Goal: Task Accomplishment & Management: Use online tool/utility

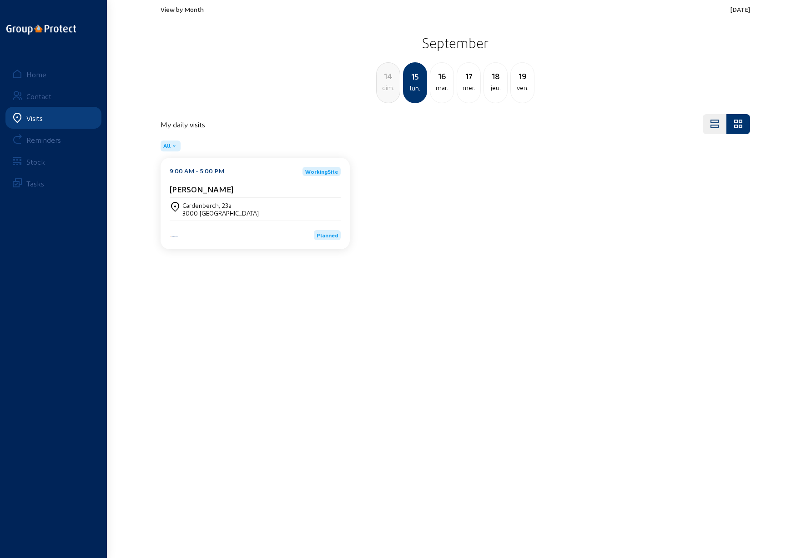
click at [167, 10] on span "View by Month" at bounding box center [182, 9] width 43 height 8
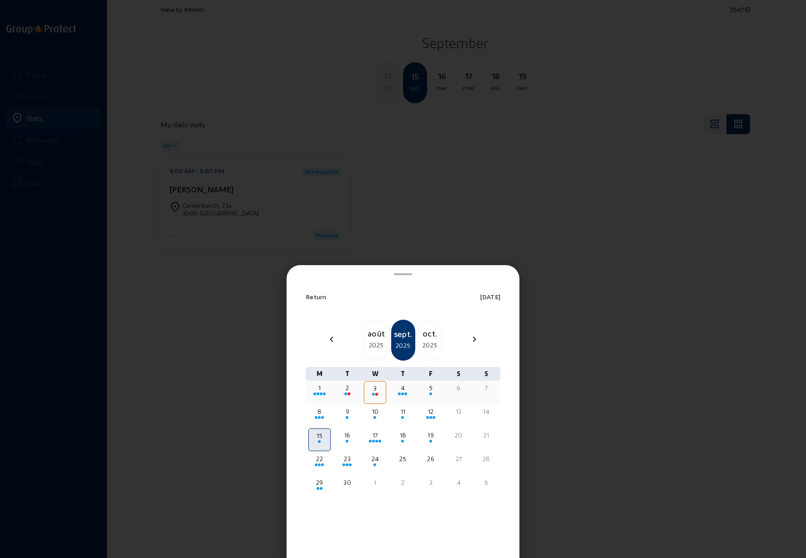
click at [403, 390] on div "4" at bounding box center [403, 388] width 20 height 9
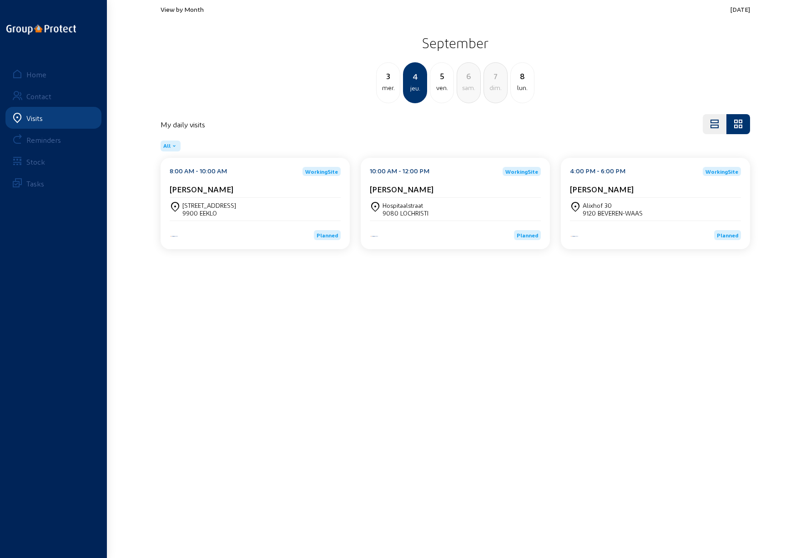
click at [226, 204] on div "[STREET_ADDRESS]" at bounding box center [255, 209] width 171 height 15
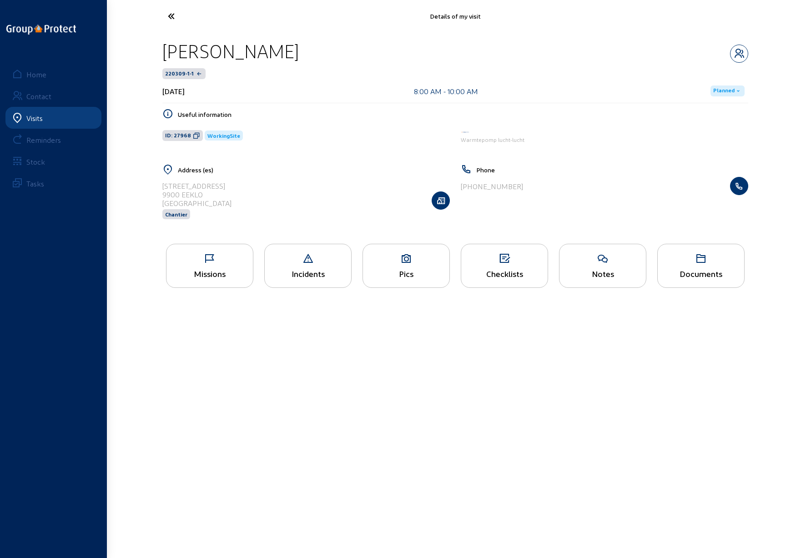
click at [205, 264] on div "Missions" at bounding box center [209, 266] width 87 height 44
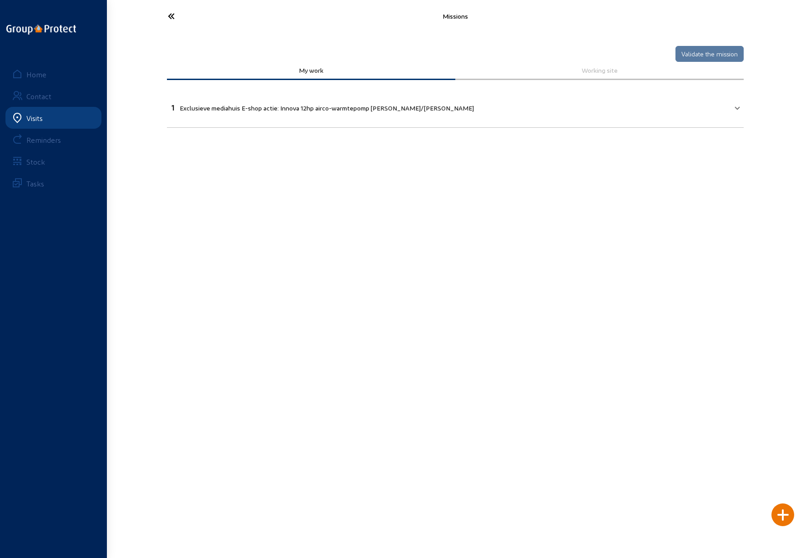
click at [169, 15] on icon at bounding box center [205, 16] width 84 height 16
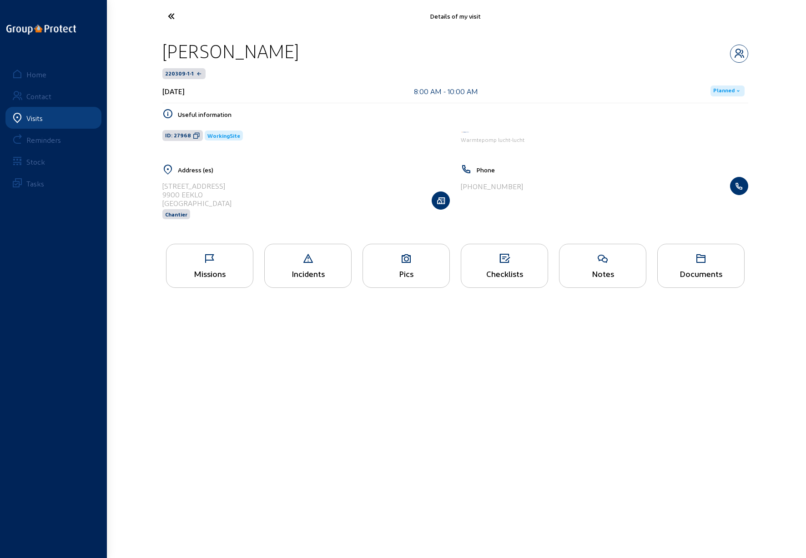
click at [168, 17] on icon at bounding box center [205, 16] width 84 height 16
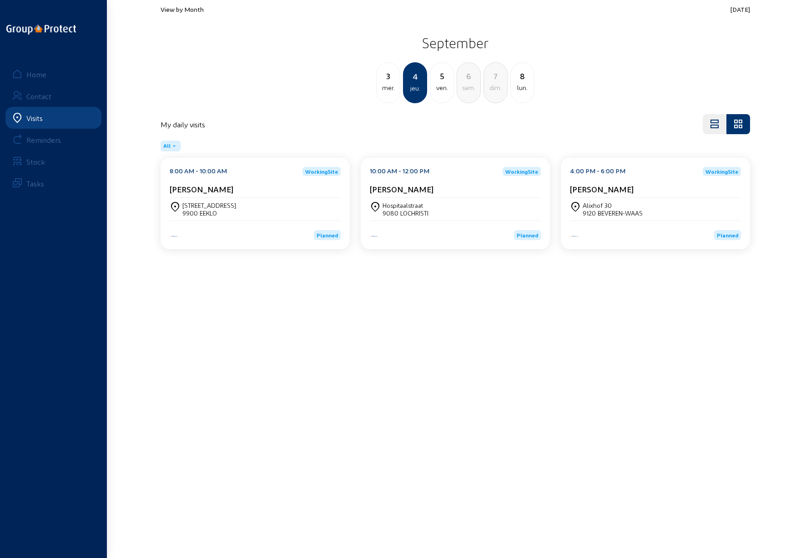
click at [420, 211] on div "9080 LOCHRISTI" at bounding box center [406, 213] width 46 height 8
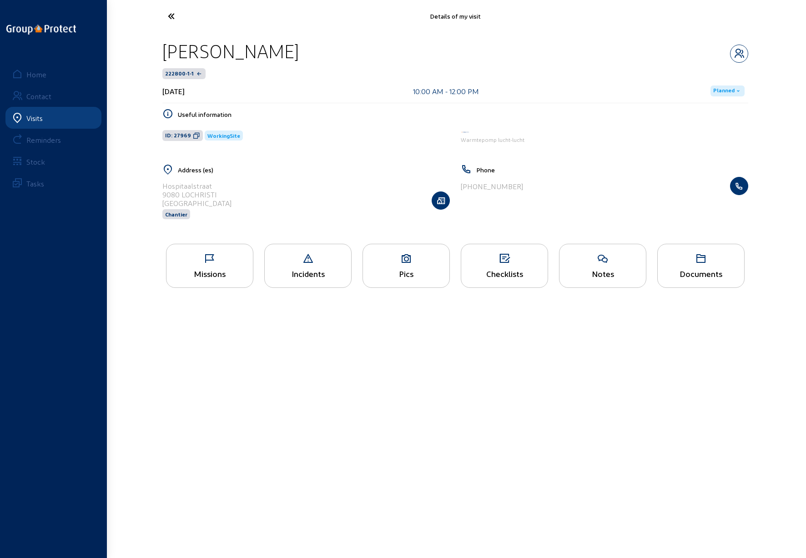
click at [223, 269] on div "Missions" at bounding box center [210, 274] width 86 height 10
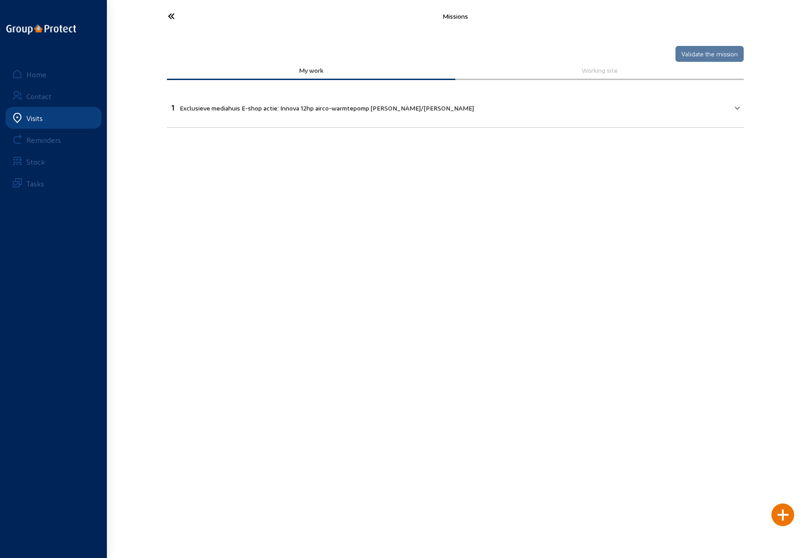
click at [171, 15] on icon at bounding box center [205, 16] width 84 height 16
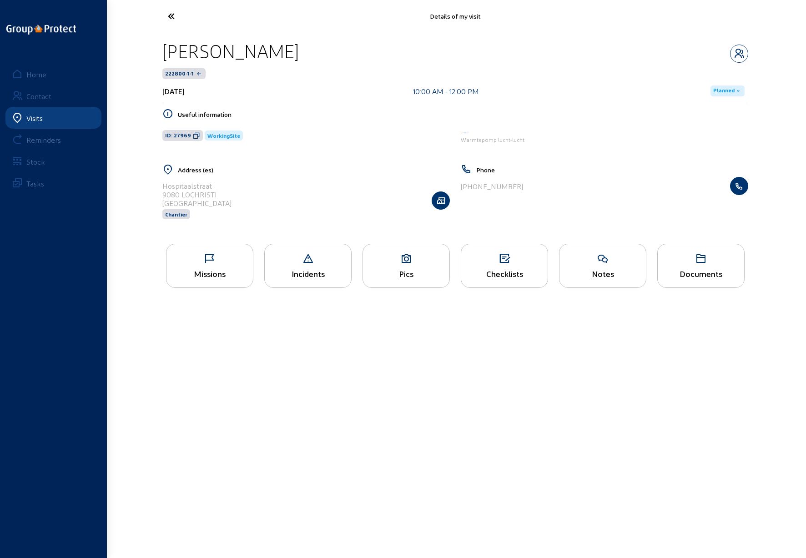
click at [169, 15] on icon at bounding box center [205, 16] width 84 height 16
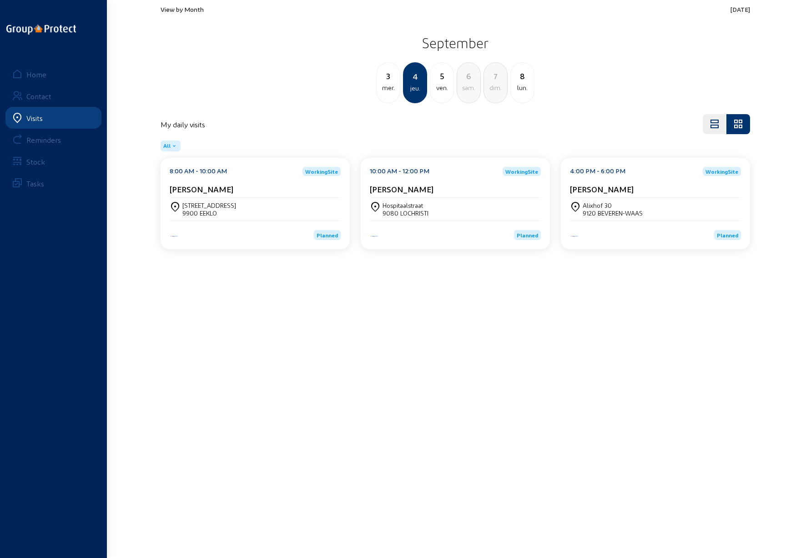
click at [635, 201] on div "Alixhof 30 9120 BEVEREN-WAAS" at bounding box center [655, 209] width 171 height 23
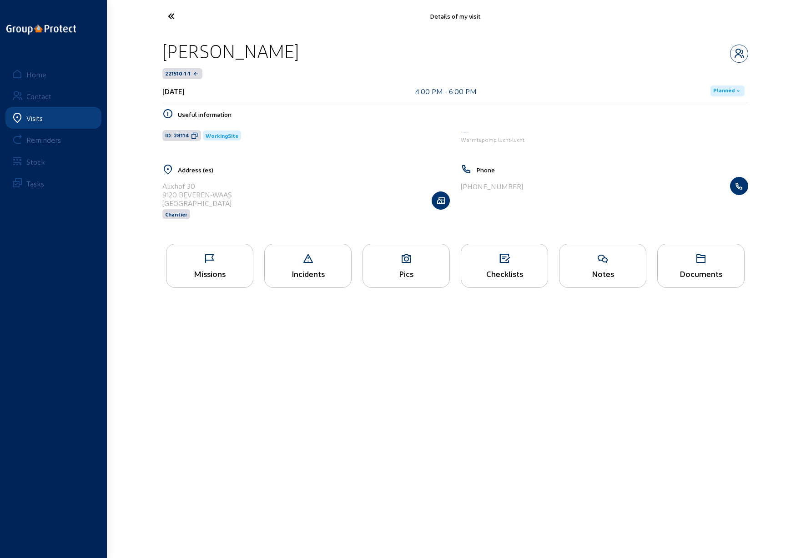
click at [398, 267] on div "Pics" at bounding box center [406, 266] width 87 height 44
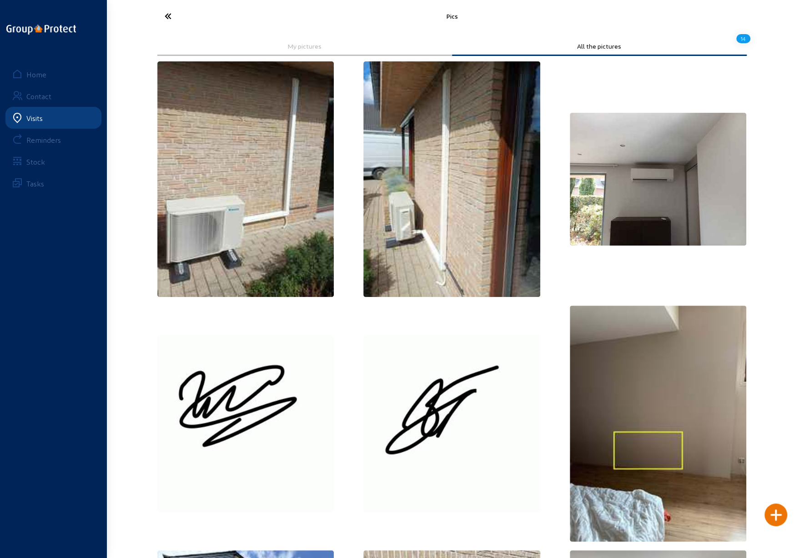
click at [165, 12] on icon at bounding box center [202, 16] width 84 height 16
